Goal: Information Seeking & Learning: Learn about a topic

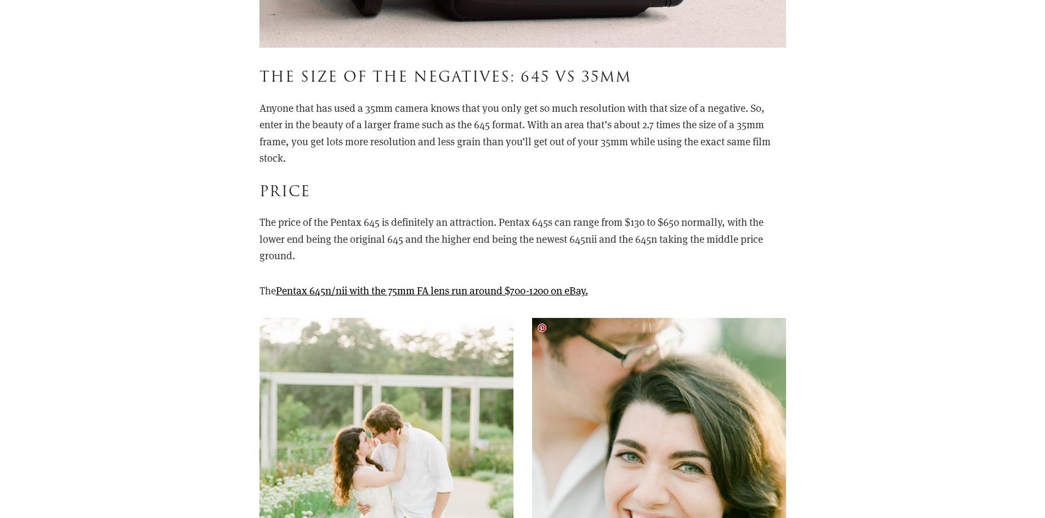
scroll to position [3071, 0]
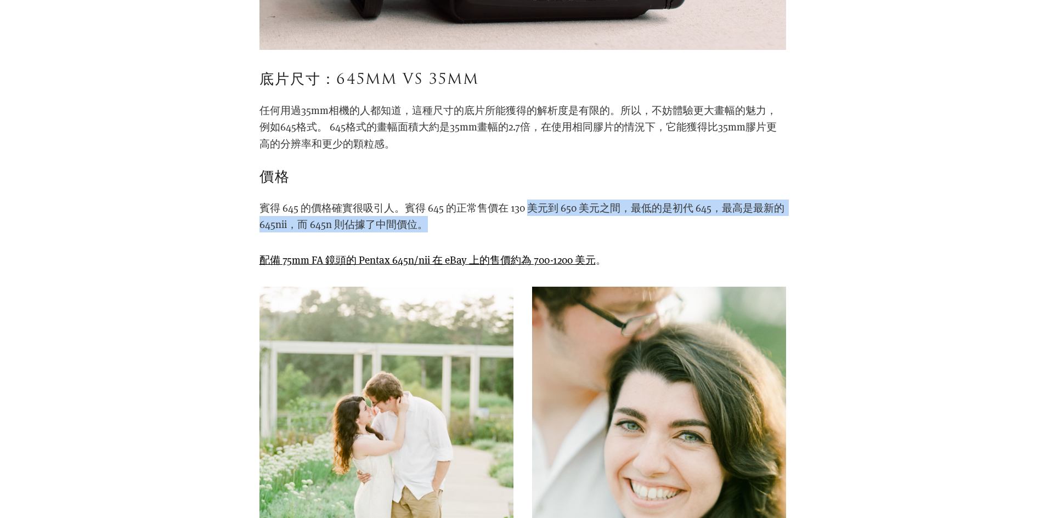
drag, startPoint x: 531, startPoint y: 208, endPoint x: 614, endPoint y: 229, distance: 84.9
click at [614, 229] on p "賓得 645 的價格確實很吸引人。賓得 645 的正常售價在 130 美元到 650 美元之間，最低的是初代 645，最高是最新的 645nii，而 645n…" at bounding box center [522, 216] width 526 height 33
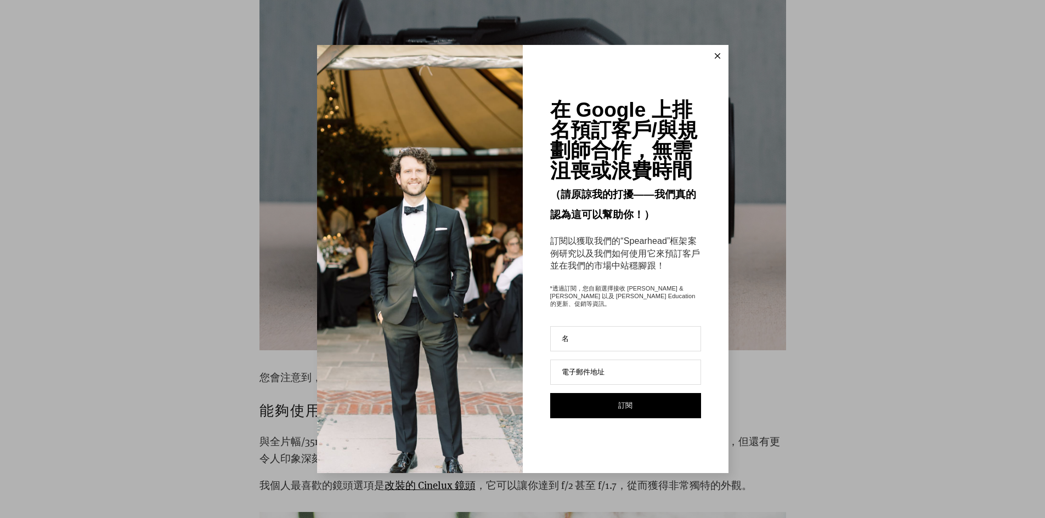
scroll to position [4277, 0]
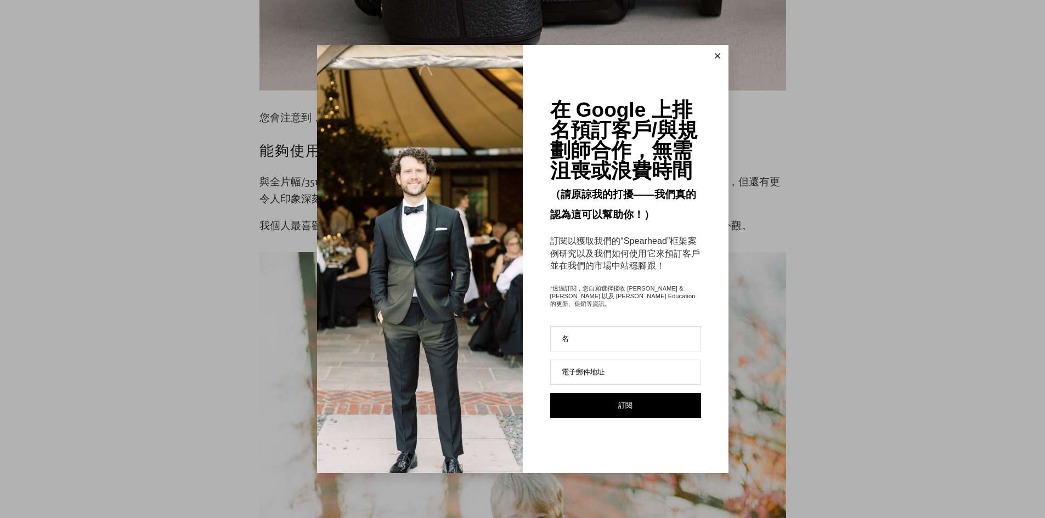
click at [721, 57] on button at bounding box center [717, 56] width 22 height 22
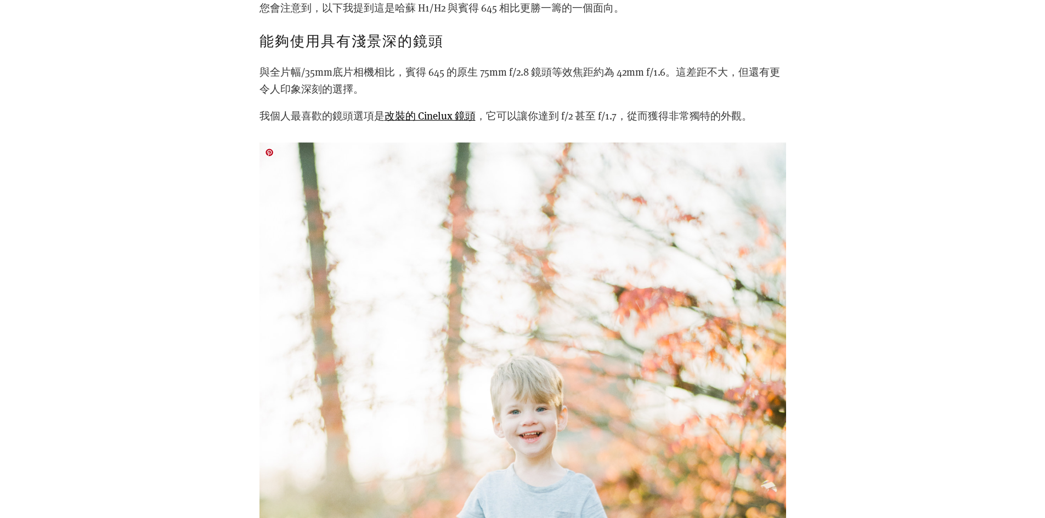
scroll to position [4332, 0]
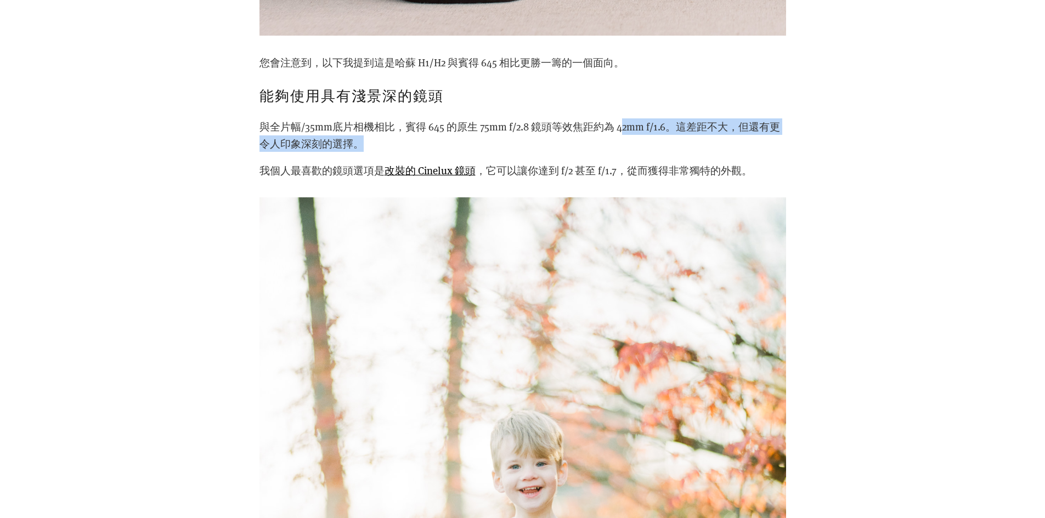
drag, startPoint x: 622, startPoint y: 123, endPoint x: 644, endPoint y: 147, distance: 32.2
click at [644, 147] on p "與全片幅/35mm底片相機相比，賓得 645 的原生 75mm f/2.8 鏡頭等效焦距約為 42mm f/1.6。這差距不大，但還有更令人印象深刻的選擇。" at bounding box center [522, 134] width 526 height 33
click at [547, 160] on div "您會注意到，以下我提到這是哈蘇 H1/H2 與賓得 645 相比更勝一籌的一個面向。 能夠使用具有淺景深的鏡頭 與全片幅/35mm底片相機相比，賓得 645 …" at bounding box center [522, 116] width 526 height 124
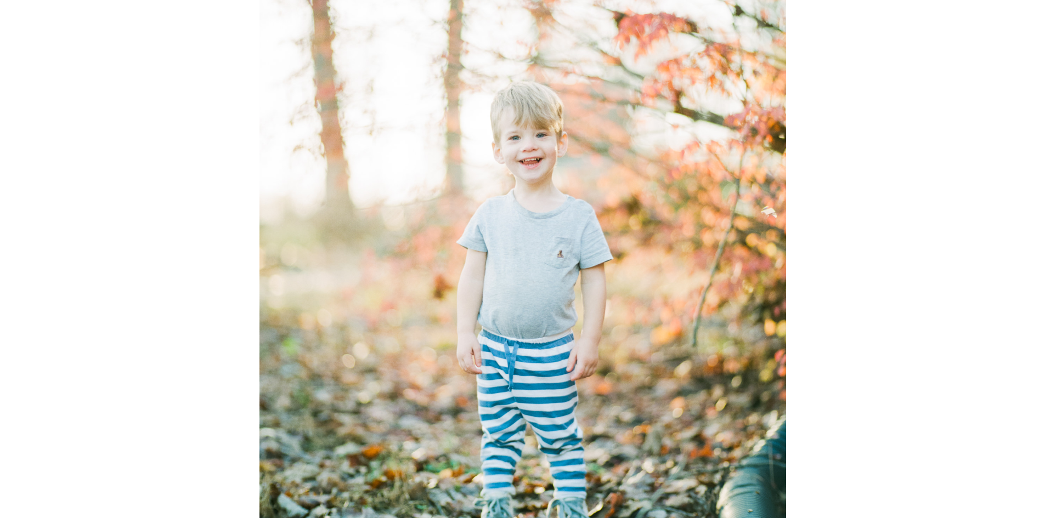
scroll to position [5045, 0]
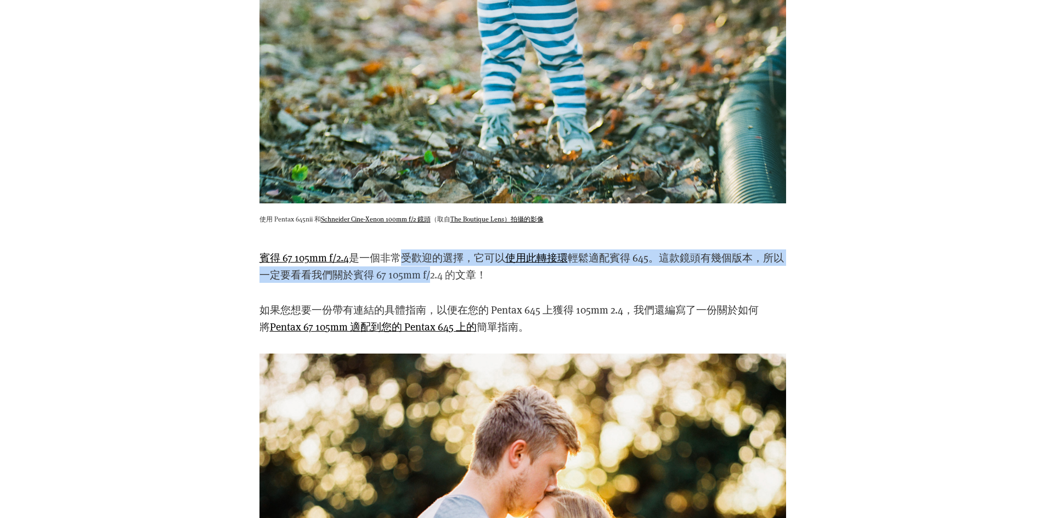
drag, startPoint x: 401, startPoint y: 253, endPoint x: 498, endPoint y: 288, distance: 103.7
click at [441, 277] on p "賓得 67 105mm f/2.4 是一個非常受歡迎的選擇，它可以 使用此轉接環 輕鬆適配賓得 645。 這款鏡頭有幾個版本，所以一定要看看我們關於 賓得 6…" at bounding box center [522, 265] width 526 height 33
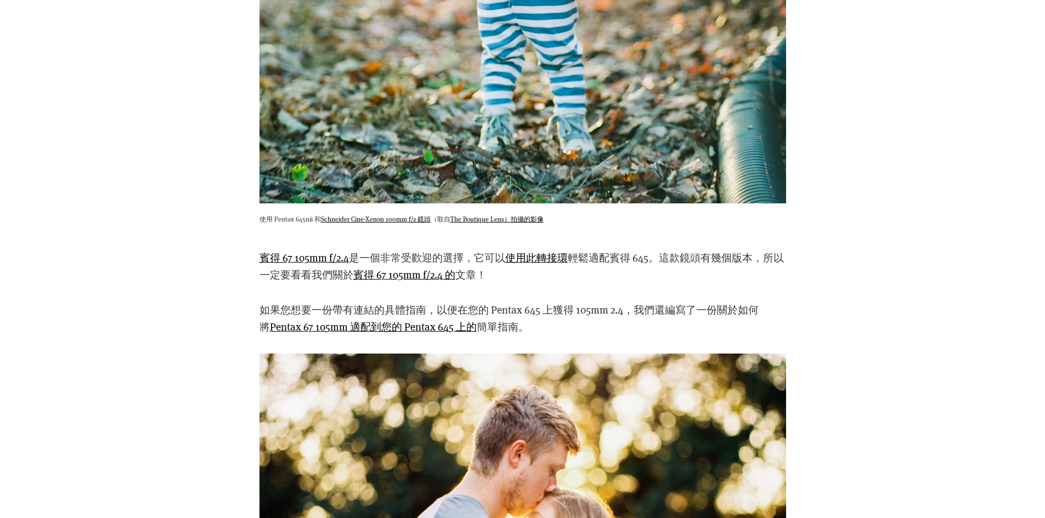
click at [564, 293] on div "如果您想要一份帶有連結的具體指南，以便在您的 Pentax 645 上獲得 105mm 2.4，我們還編寫了一份關於如何將 Pentax 67 105mm 適…" at bounding box center [522, 318] width 545 height 52
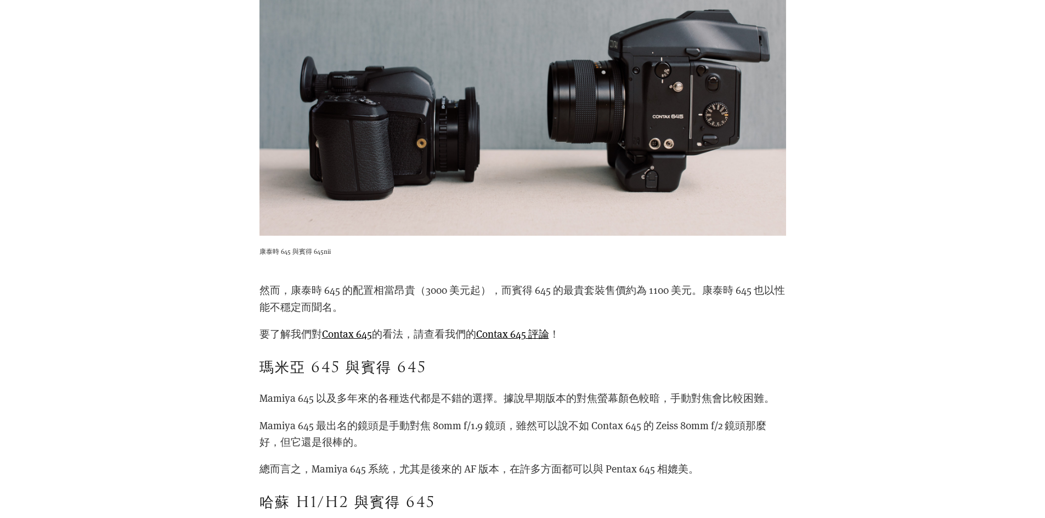
scroll to position [6909, 0]
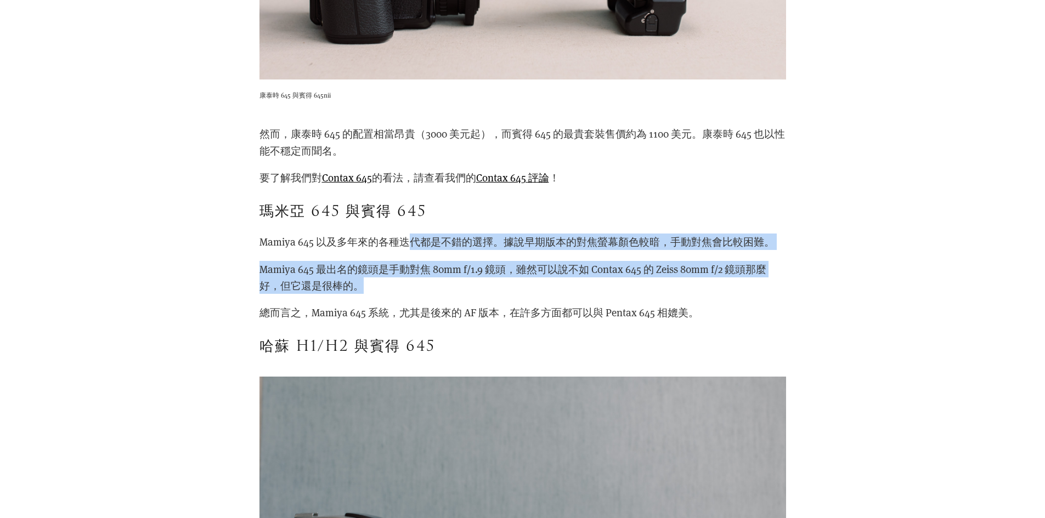
drag, startPoint x: 404, startPoint y: 239, endPoint x: 604, endPoint y: 278, distance: 204.0
click at [604, 278] on div "然而，康泰時 645 的配置相當昂貴（3000 美元起），而賓得 645 的最貴套裝售價約為 1100 美元。康泰時 645 也以性能不穩定而聞名。 要了解我…" at bounding box center [522, 242] width 526 height 232
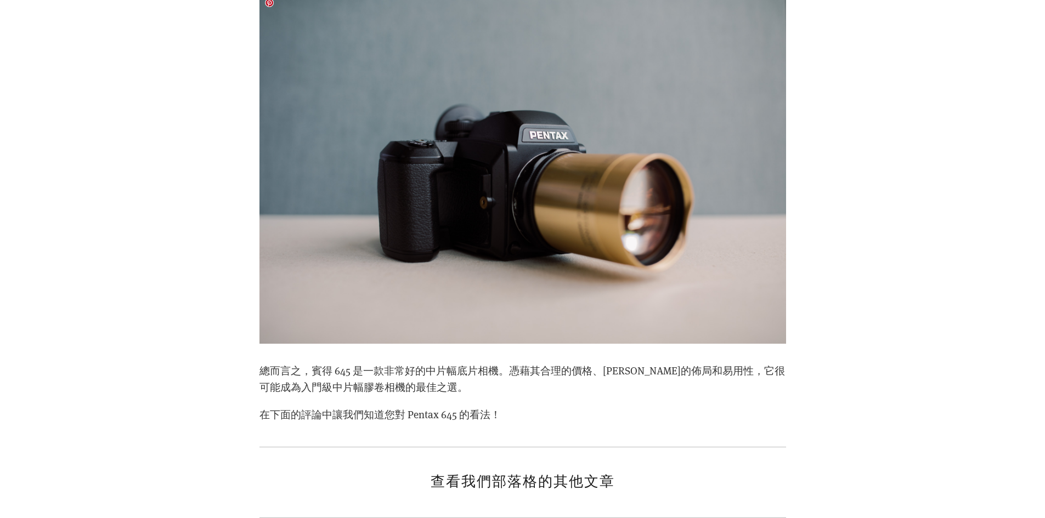
scroll to position [8390, 0]
